Goal: Information Seeking & Learning: Learn about a topic

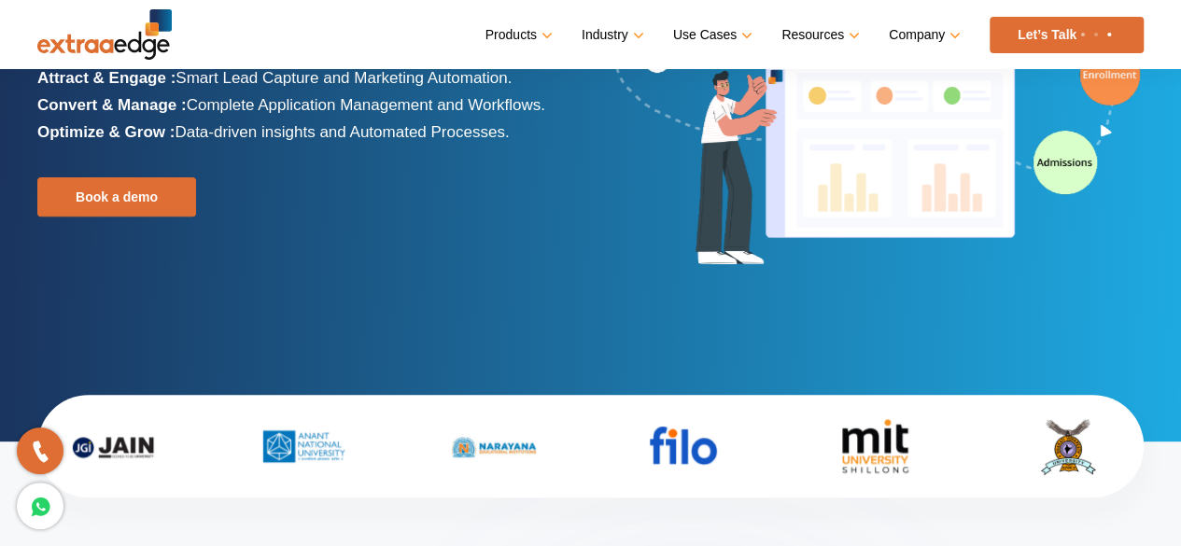
scroll to position [260, 0]
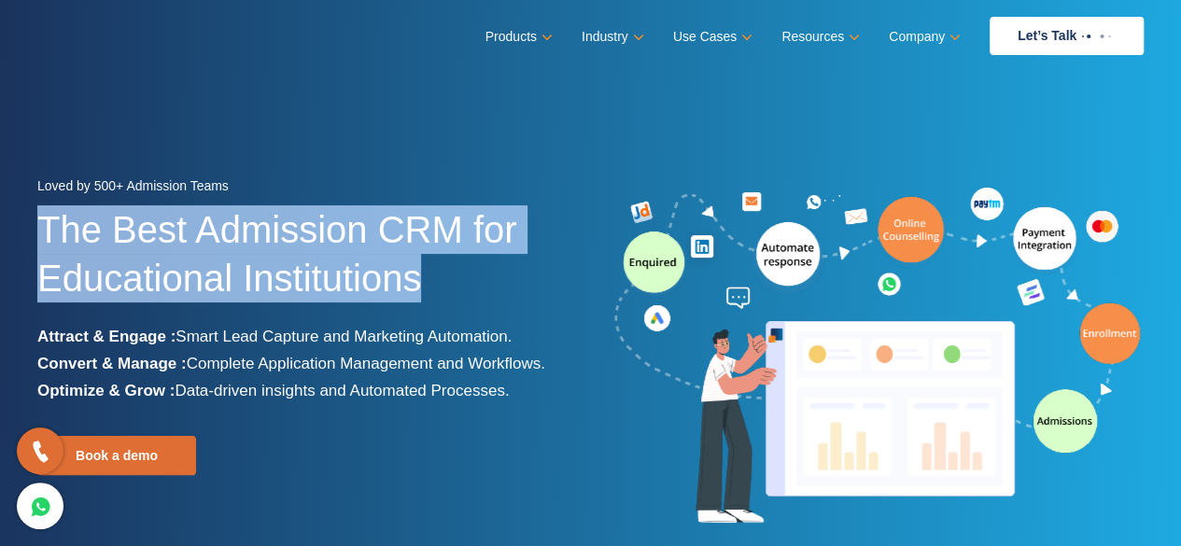
drag, startPoint x: 424, startPoint y: 270, endPoint x: 0, endPoint y: 221, distance: 426.6
click at [0, 221] on div "Loved by 500+ Admission Teams The Best Admission CRM for Educational Institutio…" at bounding box center [590, 408] width 1181 height 471
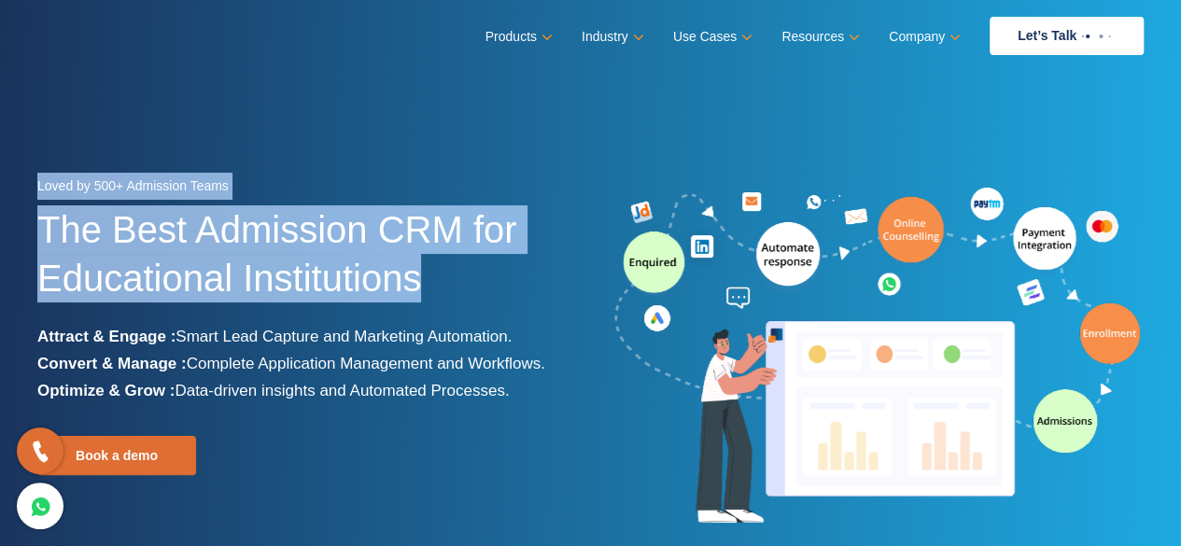
copy div "Loved by 500+ Admission Teams The Best Admission CRM for Educational Institutio…"
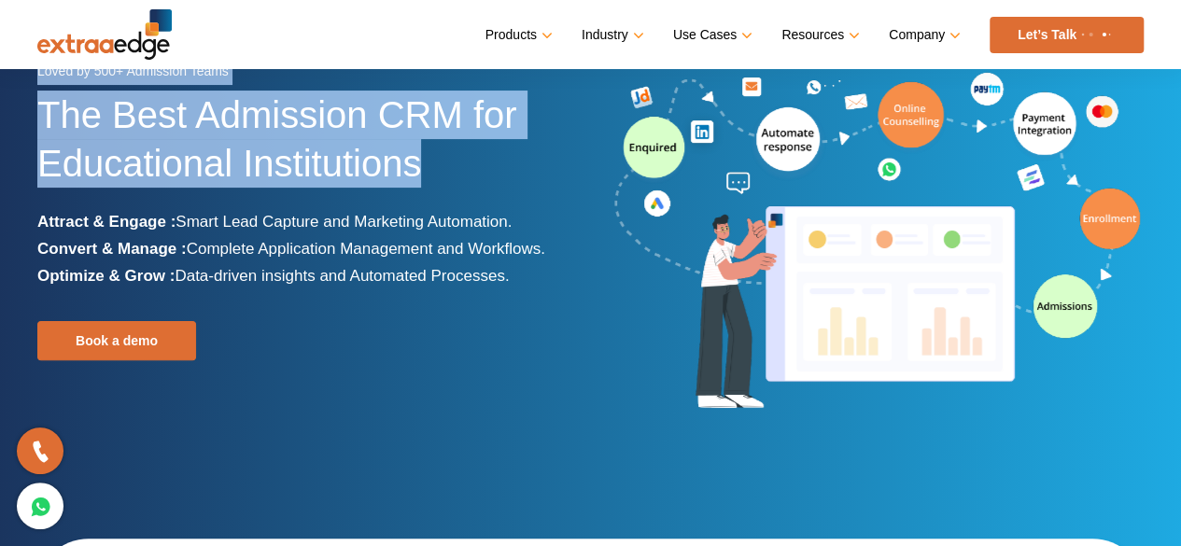
scroll to position [116, 0]
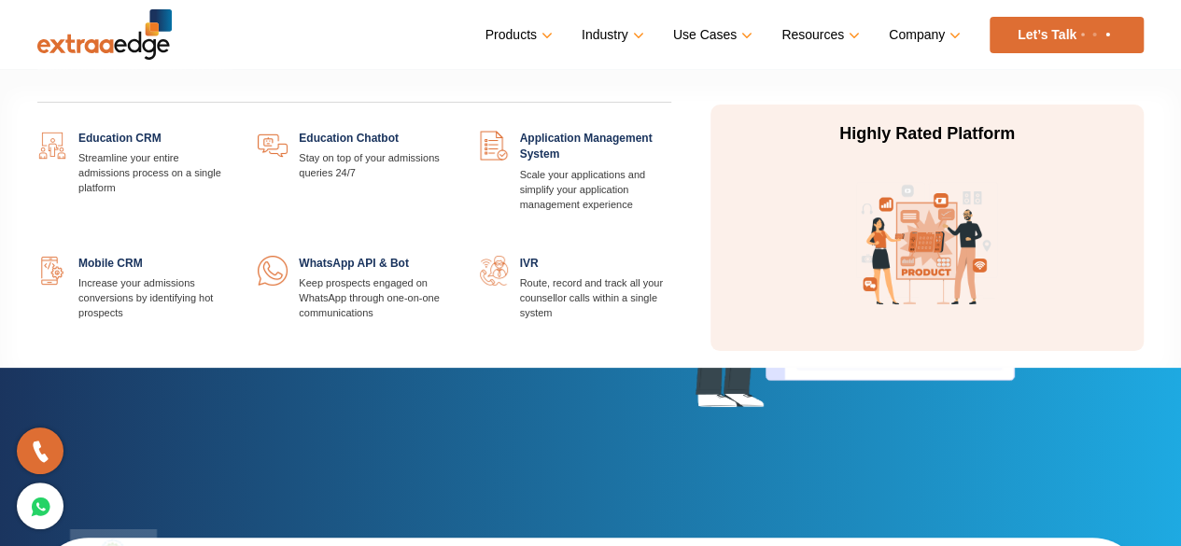
click at [507, 33] on link "Products" at bounding box center [516, 34] width 63 height 27
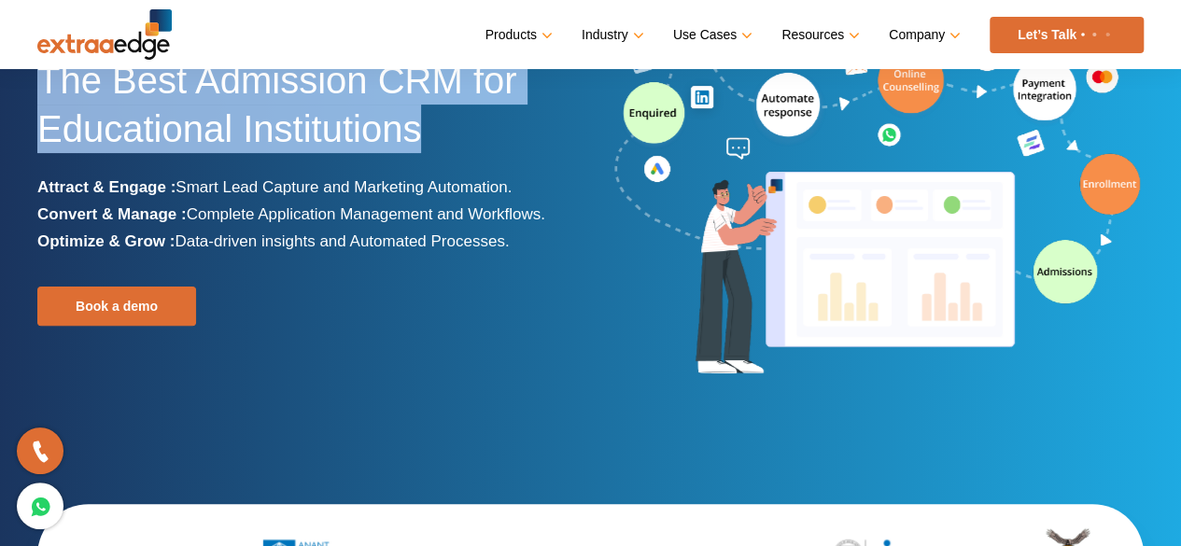
scroll to position [0, 0]
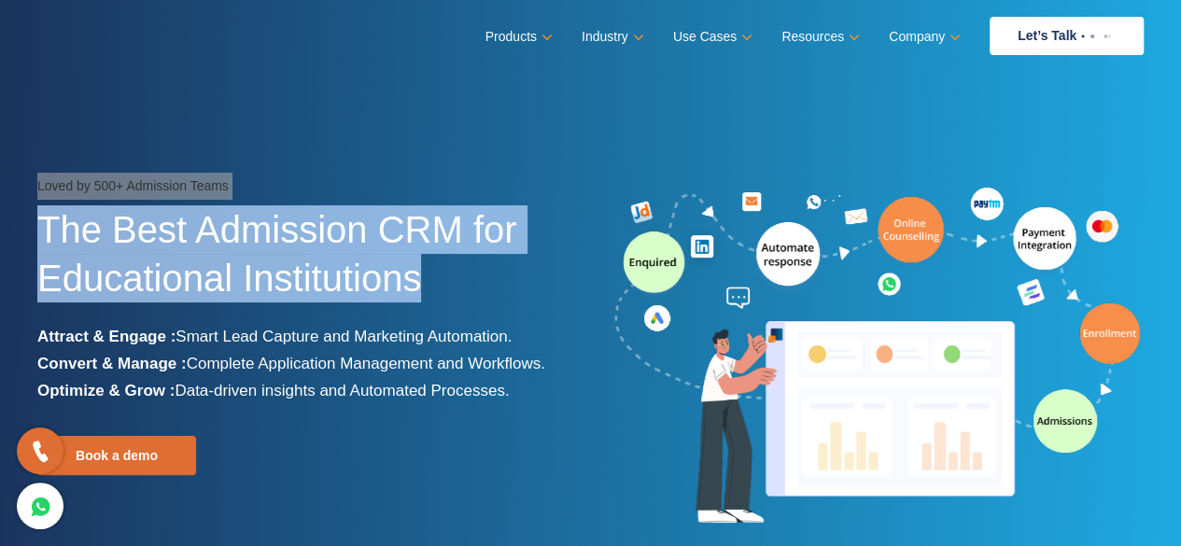
click at [406, 290] on h1 "The Best Admission CRM for Educational Institutions" at bounding box center [307, 264] width 540 height 118
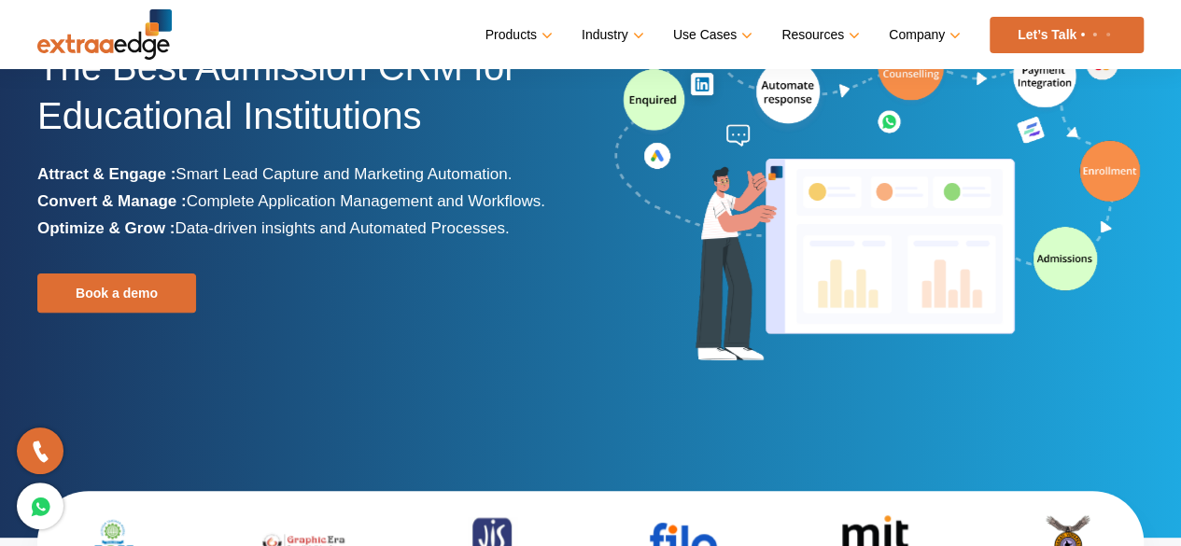
scroll to position [584, 0]
